Goal: Information Seeking & Learning: Learn about a topic

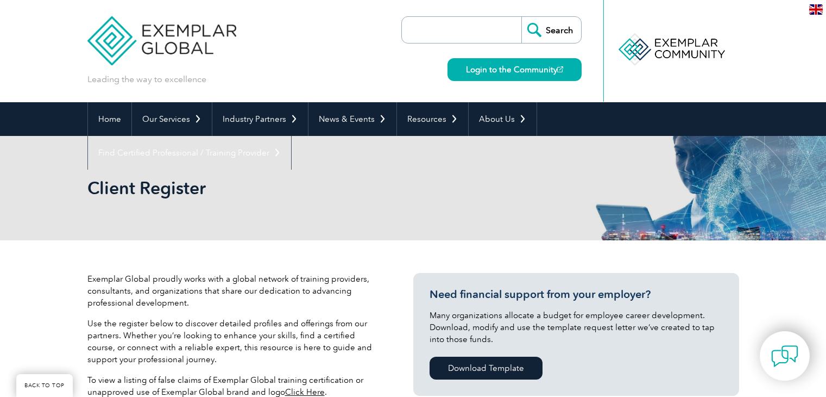
select select "[GEOGRAPHIC_DATA]"
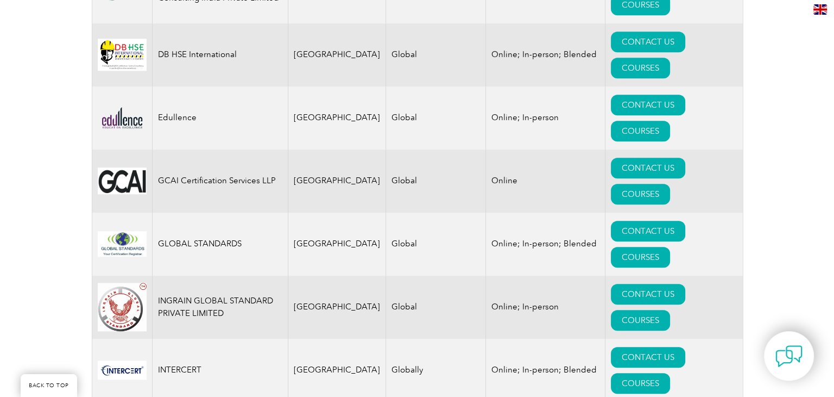
scroll to position [1104, 0]
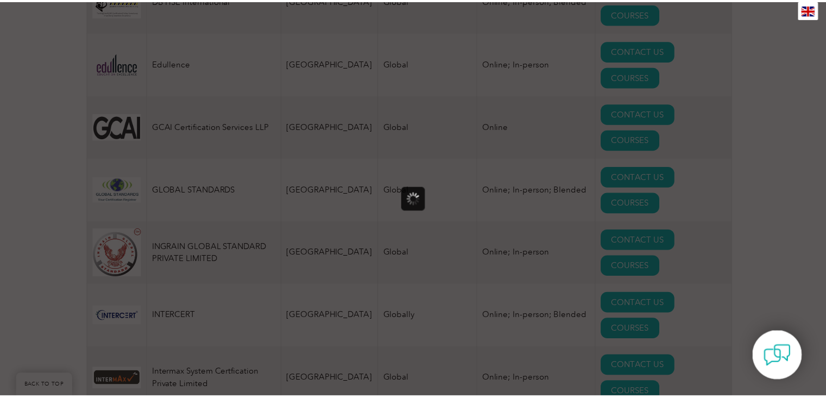
scroll to position [0, 0]
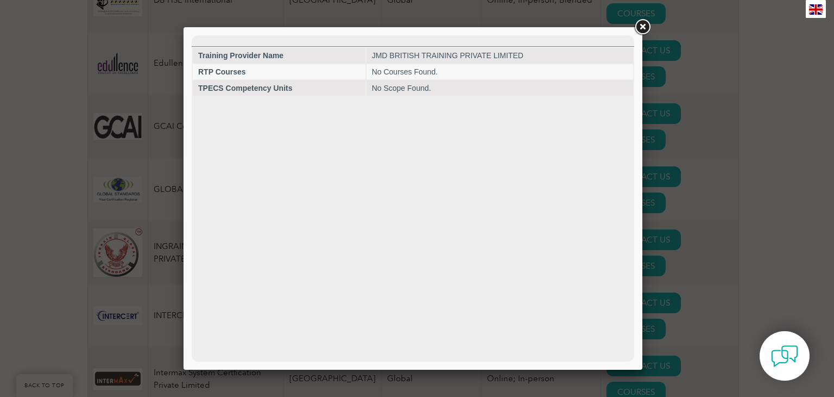
click at [642, 29] on link at bounding box center [643, 27] width 20 height 20
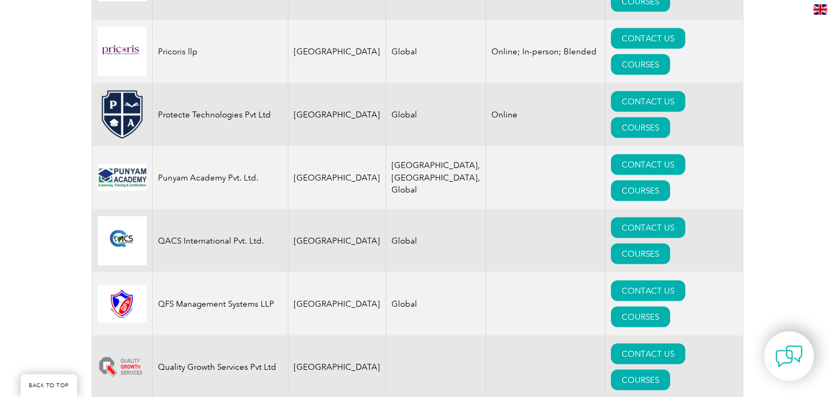
scroll to position [2136, 0]
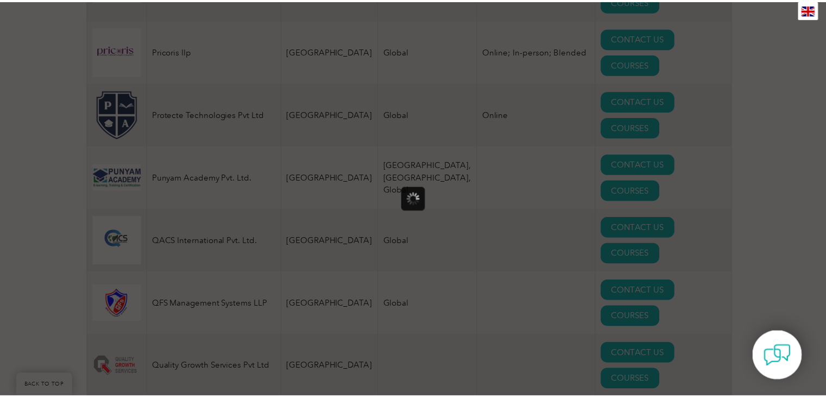
scroll to position [0, 0]
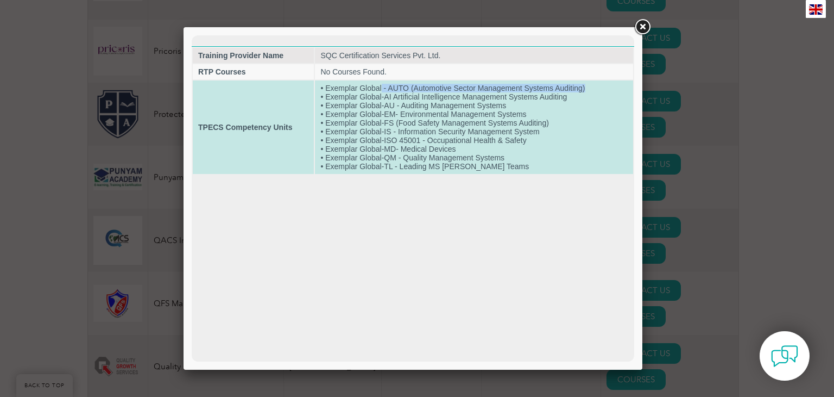
drag, startPoint x: 382, startPoint y: 86, endPoint x: 587, endPoint y: 85, distance: 204.2
click at [587, 85] on td "• Exemplar Global - AUTO (Automotive Sector Management Systems Auditing) • Exem…" at bounding box center [474, 126] width 318 height 93
drag, startPoint x: 566, startPoint y: 97, endPoint x: 360, endPoint y: 97, distance: 205.9
click at [360, 97] on td "• Exemplar Global - AUTO (Automotive Sector Management Systems Auditing) • Exem…" at bounding box center [474, 126] width 318 height 93
drag, startPoint x: 511, startPoint y: 105, endPoint x: 374, endPoint y: 107, distance: 137.4
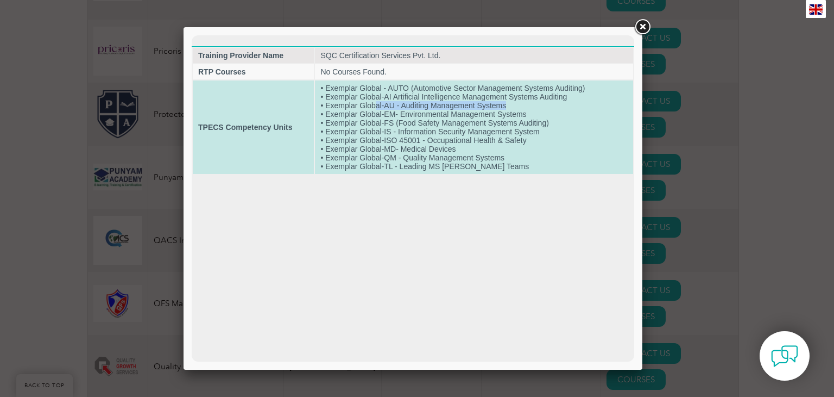
click at [374, 107] on td "• Exemplar Global - AUTO (Automotive Sector Management Systems Auditing) • Exem…" at bounding box center [474, 126] width 318 height 93
drag, startPoint x: 529, startPoint y: 111, endPoint x: 377, endPoint y: 111, distance: 151.6
click at [377, 111] on td "• Exemplar Global - AUTO (Automotive Sector Management Systems Auditing) • Exem…" at bounding box center [474, 126] width 318 height 93
drag, startPoint x: 508, startPoint y: 124, endPoint x: 360, endPoint y: 127, distance: 148.3
click at [360, 127] on td "• Exemplar Global - AUTO (Automotive Sector Management Systems Auditing) • Exem…" at bounding box center [474, 126] width 318 height 93
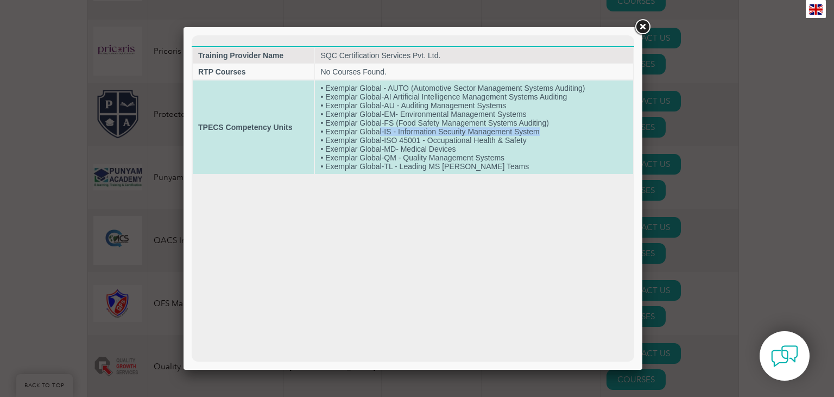
drag, startPoint x: 542, startPoint y: 130, endPoint x: 379, endPoint y: 131, distance: 163.0
click at [379, 131] on td "• Exemplar Global - AUTO (Automotive Sector Management Systems Auditing) • Exem…" at bounding box center [474, 126] width 318 height 93
drag, startPoint x: 463, startPoint y: 147, endPoint x: 381, endPoint y: 147, distance: 82.0
click at [381, 147] on td "• Exemplar Global - AUTO (Automotive Sector Management Systems Auditing) • Exem…" at bounding box center [474, 126] width 318 height 93
drag, startPoint x: 458, startPoint y: 155, endPoint x: 398, endPoint y: 153, distance: 60.9
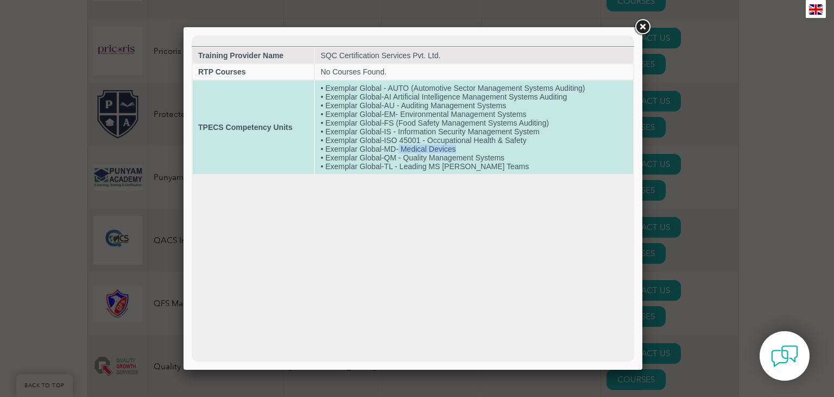
click at [398, 153] on td "• Exemplar Global - AUTO (Automotive Sector Management Systems Auditing) • Exem…" at bounding box center [474, 126] width 318 height 93
drag, startPoint x: 479, startPoint y: 164, endPoint x: 424, endPoint y: 164, distance: 54.9
click at [425, 164] on td "• Exemplar Global - AUTO (Automotive Sector Management Systems Auditing) • Exem…" at bounding box center [474, 126] width 318 height 93
drag, startPoint x: 479, startPoint y: 169, endPoint x: 418, endPoint y: 170, distance: 60.3
click at [418, 170] on td "• Exemplar Global - AUTO (Automotive Sector Management Systems Auditing) • Exem…" at bounding box center [474, 126] width 318 height 93
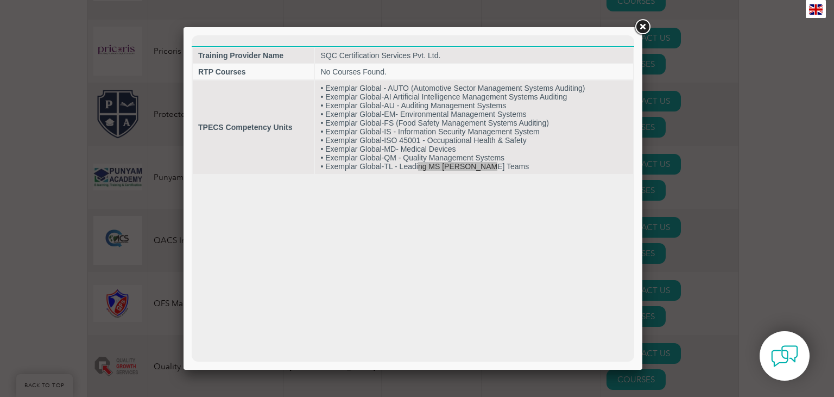
click at [642, 30] on link at bounding box center [643, 27] width 20 height 20
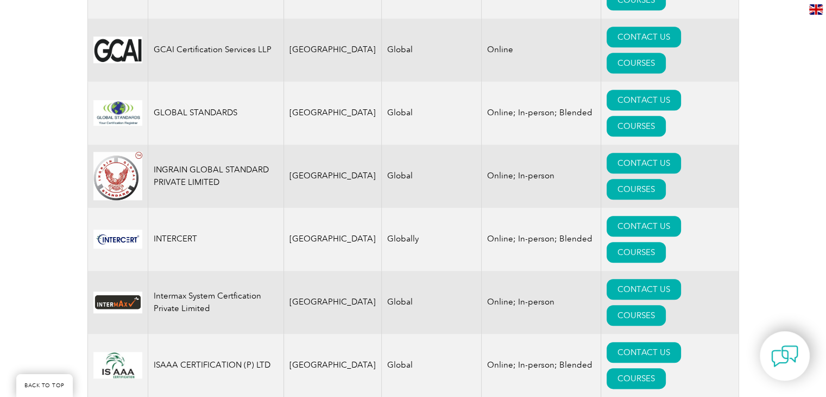
scroll to position [1195, 0]
